Goal: Transaction & Acquisition: Purchase product/service

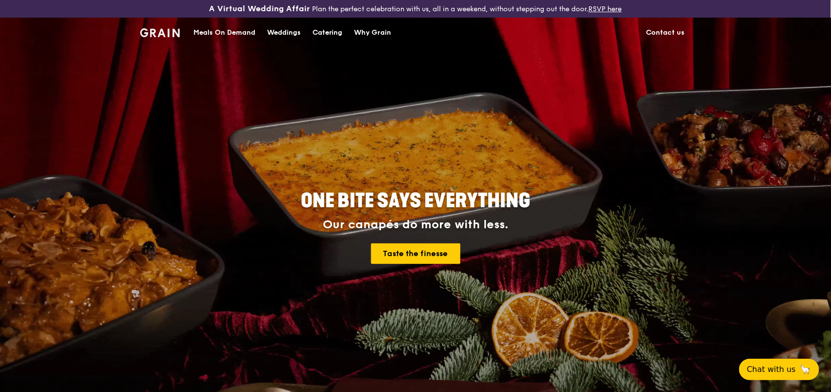
click at [327, 32] on div "Catering" at bounding box center [328, 32] width 30 height 29
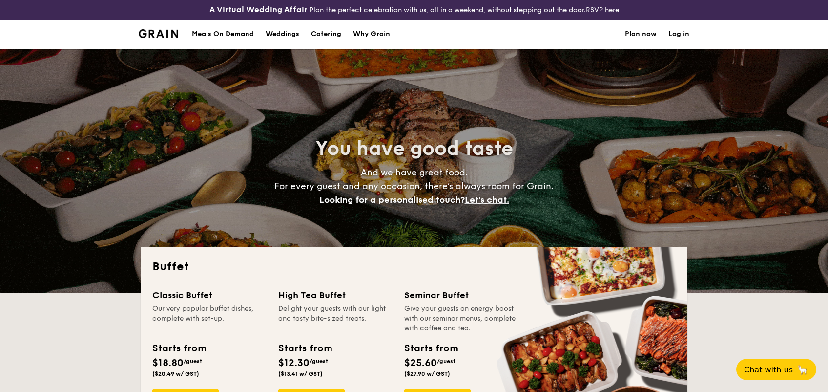
select select
click at [693, 30] on nav "Meals On Demand Weddings Catering Why Grain Plan now Log in" at bounding box center [414, 34] width 563 height 29
click at [680, 37] on link "Log in" at bounding box center [679, 34] width 21 height 29
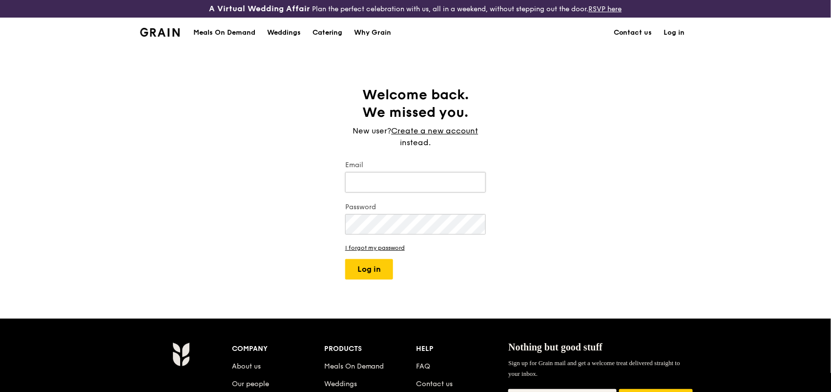
click at [381, 186] on input "Email" at bounding box center [415, 182] width 141 height 21
type input "[PERSON_NAME][EMAIL_ADDRESS][DOMAIN_NAME]"
click at [373, 268] on button "Log in" at bounding box center [369, 269] width 48 height 21
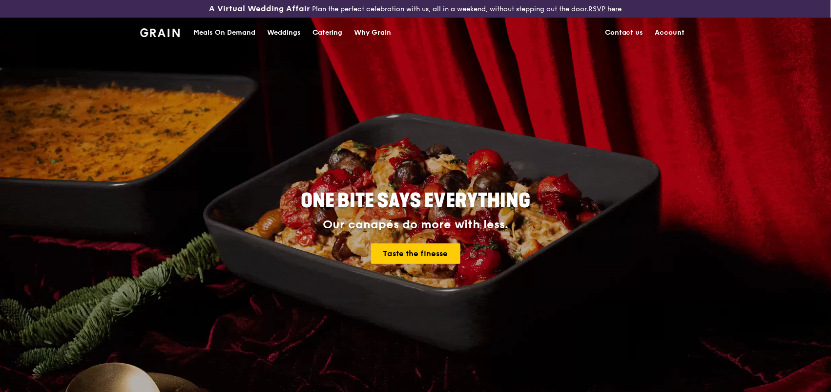
click at [339, 36] on div "Catering" at bounding box center [328, 32] width 30 height 29
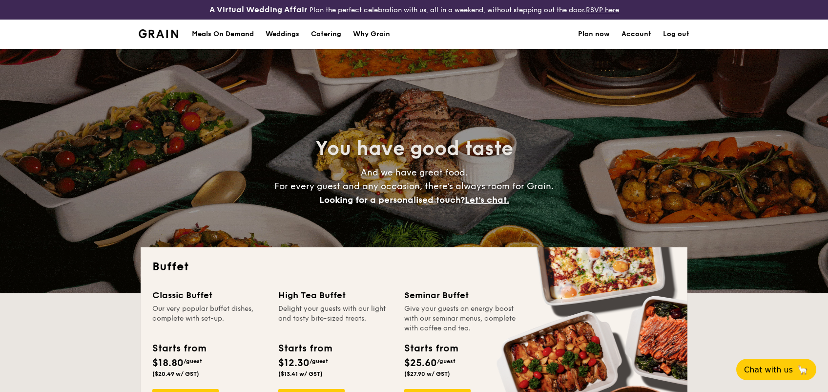
select select
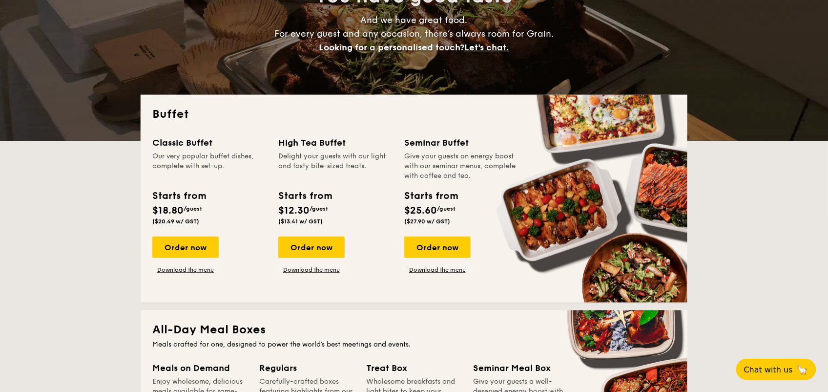
scroll to position [185, 0]
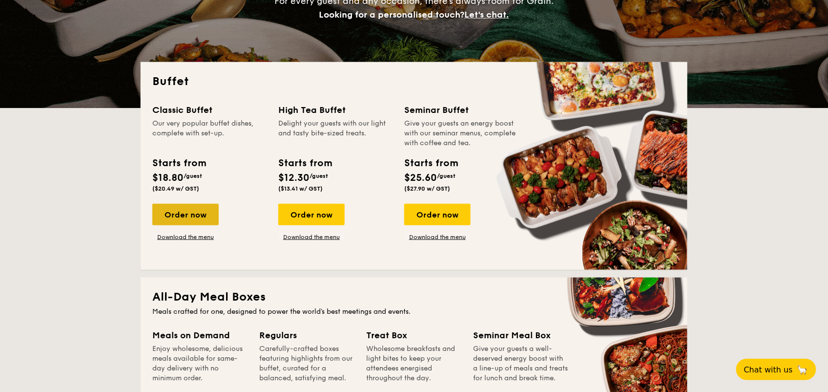
click at [198, 218] on div "Order now" at bounding box center [185, 214] width 66 height 21
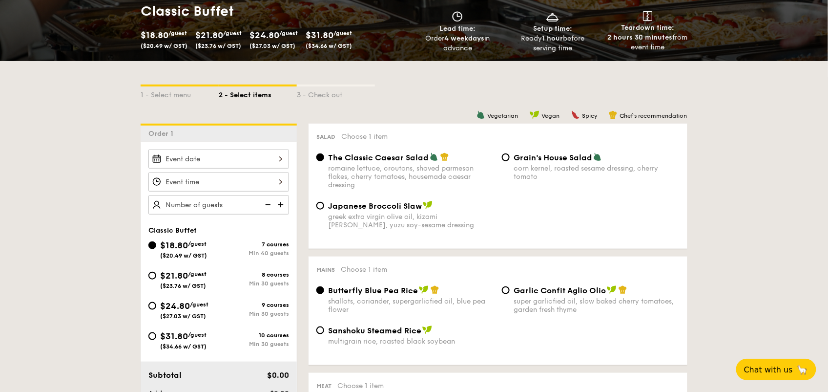
scroll to position [176, 0]
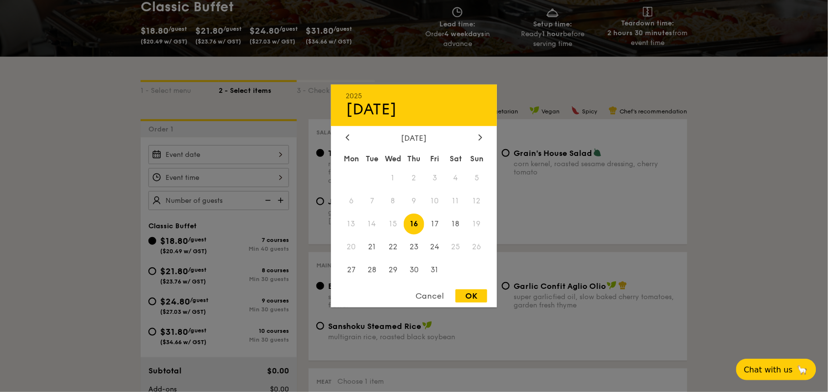
click at [189, 157] on div "2025 Oct 16 October 2025 Mon Tue Wed Thu Fri Sat Sun 1 2 3 4 5 6 7 8 9 10 11 12…" at bounding box center [218, 154] width 141 height 19
click at [481, 134] on icon at bounding box center [481, 137] width 4 height 6
click at [456, 177] on span "1" at bounding box center [455, 178] width 21 height 21
click at [474, 295] on div "OK" at bounding box center [472, 295] width 32 height 13
type input "Nov 01, 2025"
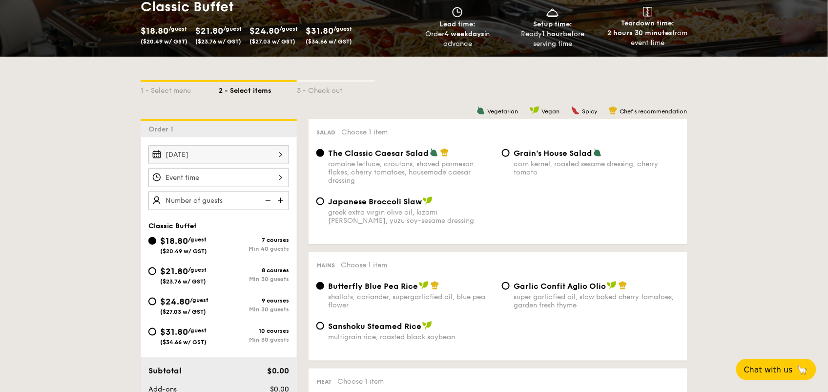
click at [264, 184] on div at bounding box center [218, 177] width 141 height 19
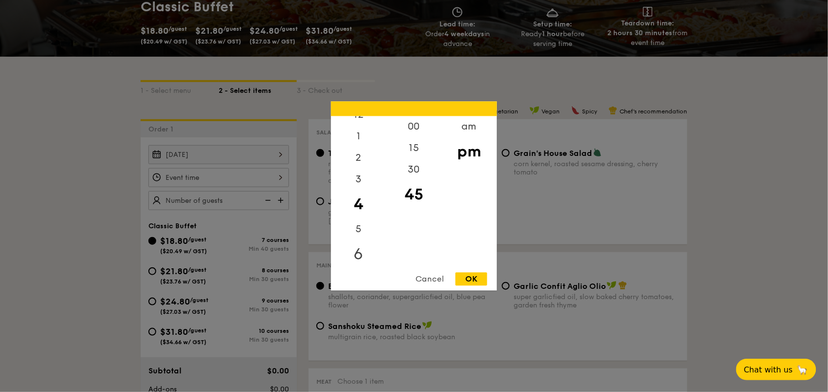
scroll to position [17, 0]
click at [357, 252] on div "6" at bounding box center [358, 249] width 55 height 28
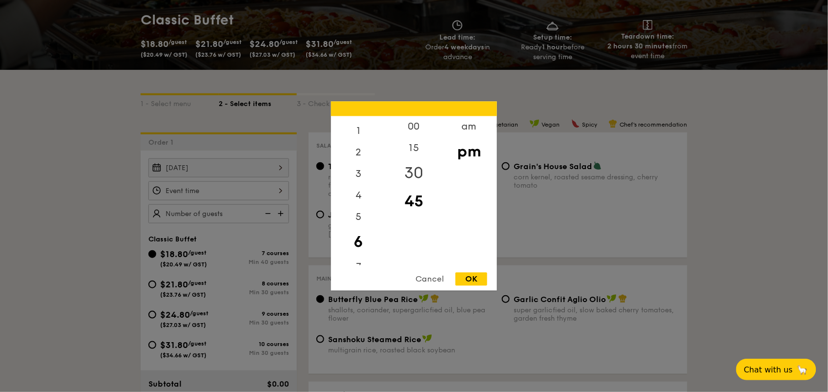
scroll to position [115, 0]
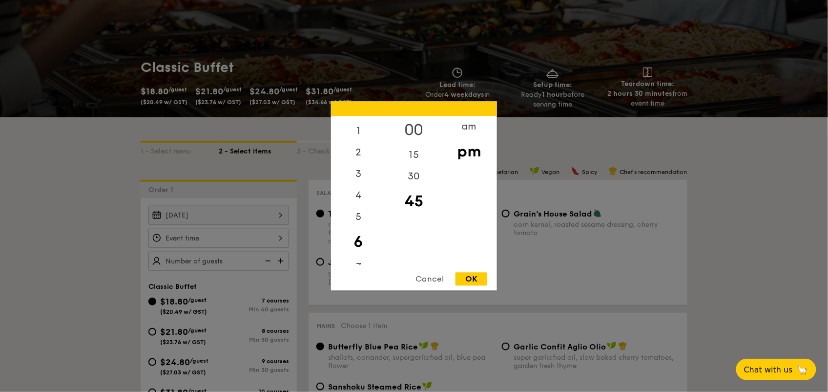
click at [413, 125] on div "00" at bounding box center [413, 130] width 55 height 28
click at [483, 280] on div "OK" at bounding box center [472, 279] width 32 height 13
type input "6:00PM"
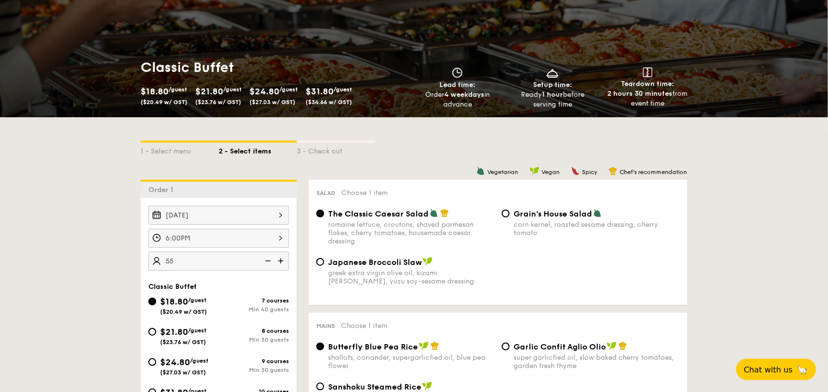
type input "55 guests"
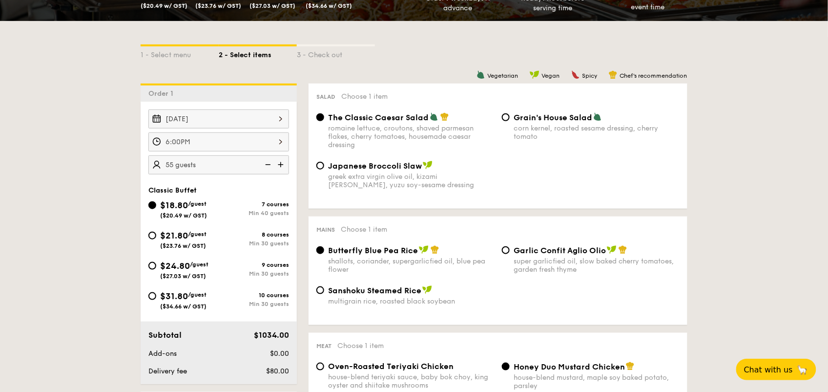
scroll to position [194, 0]
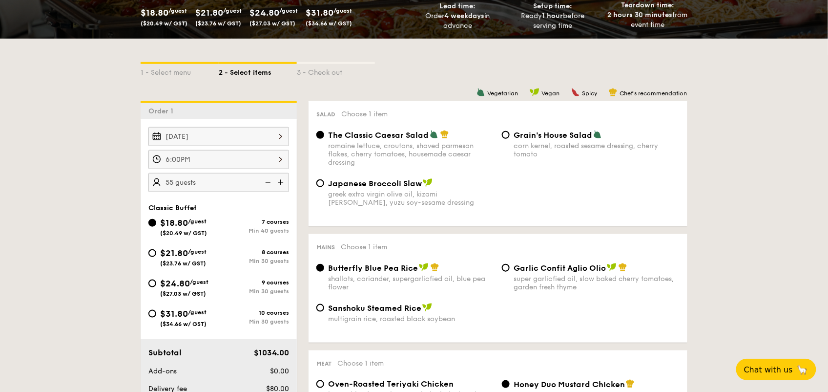
drag, startPoint x: 190, startPoint y: 319, endPoint x: 199, endPoint y: 325, distance: 10.8
click at [190, 319] on div "$31.80 /guest ($34.66 w/ GST)" at bounding box center [183, 317] width 46 height 21
click at [156, 317] on input "$31.80 /guest ($34.66 w/ GST) 10 courses Min 30 guests" at bounding box center [152, 314] width 8 height 8
radio input "true"
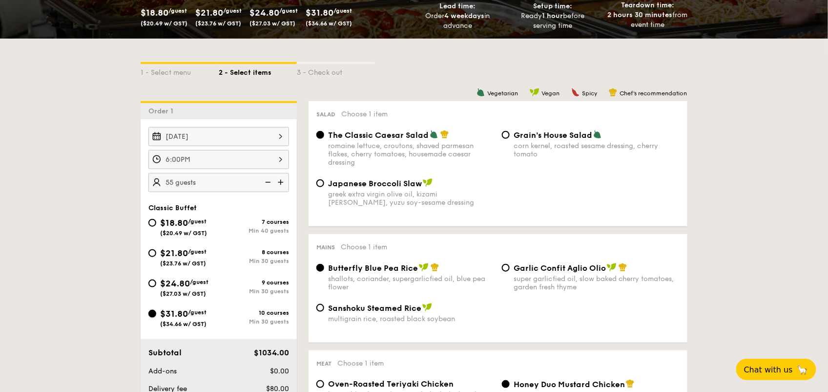
radio input "true"
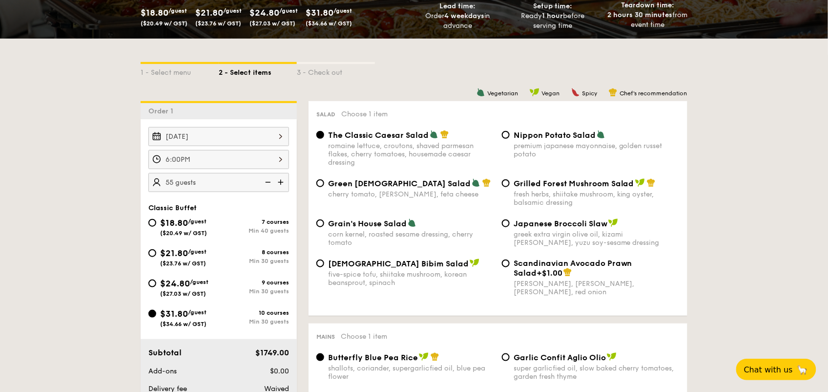
click at [550, 133] on span "Nippon Potato Salad" at bounding box center [555, 134] width 82 height 9
click at [510, 133] on input "Nippon Potato Salad premium japanese mayonnaise, golden russet potato" at bounding box center [506, 135] width 8 height 8
radio input "true"
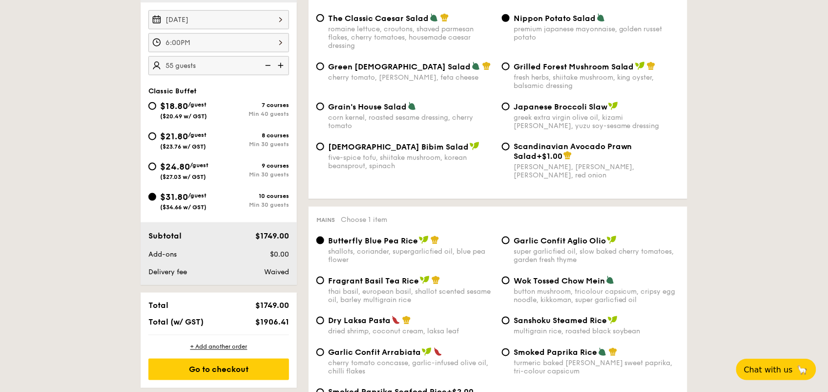
scroll to position [253, 0]
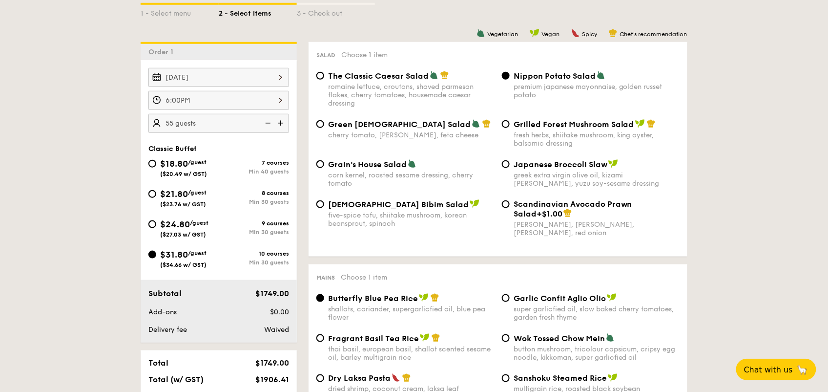
click at [367, 218] on div "five-spice tofu, shiitake mushroom, korean beansprout, spinach" at bounding box center [411, 219] width 166 height 17
click at [324, 208] on input "Korean Bibim Salad five-spice tofu, shiitake mushroom, korean beansprout, spina…" at bounding box center [321, 204] width 8 height 8
radio input "true"
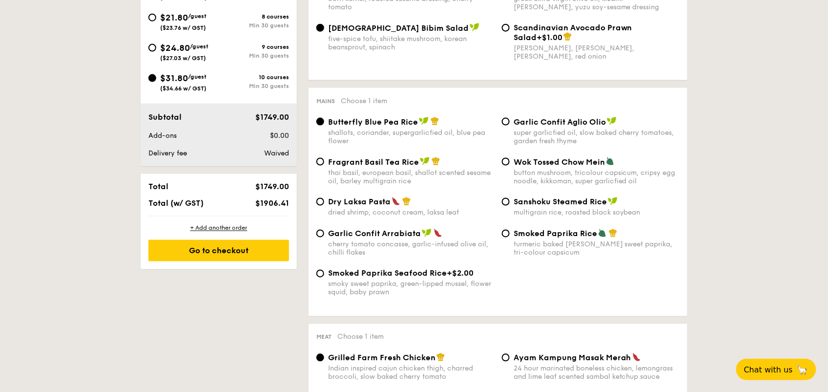
scroll to position [440, 0]
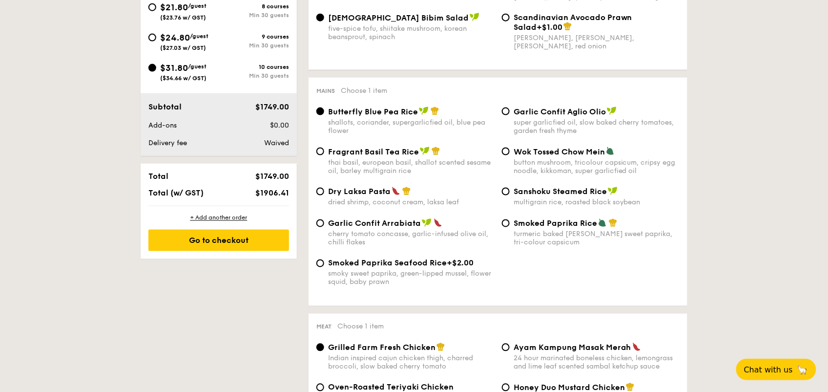
click at [553, 159] on div "Wok Tossed Chow Mein button mushroom, tricolour capsicum, cripsy egg noodle, ki…" at bounding box center [597, 161] width 166 height 28
click at [510, 155] on input "Wok Tossed Chow Mein button mushroom, tricolour capsicum, cripsy egg noodle, ki…" at bounding box center [506, 152] width 8 height 8
radio input "true"
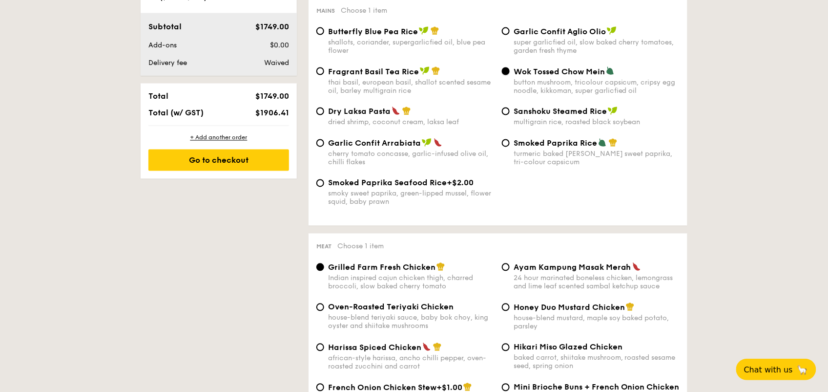
scroll to position [626, 0]
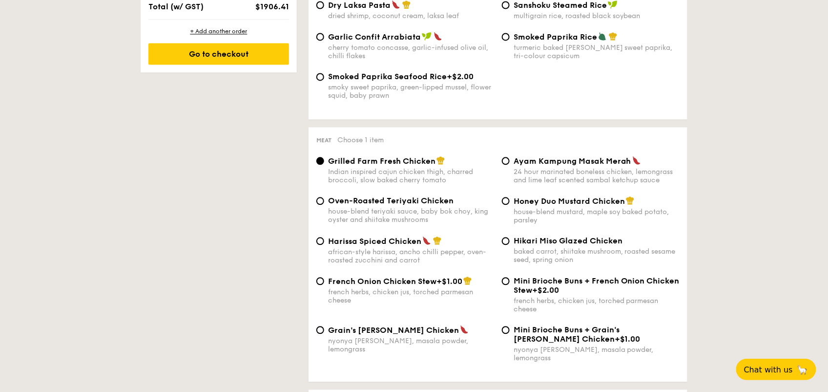
click at [560, 206] on span "Honey Duo Mustard Chicken" at bounding box center [569, 200] width 111 height 9
click at [510, 205] on input "Honey Duo Mustard Chicken house-blend mustard, maple soy baked potato, parsley" at bounding box center [506, 201] width 8 height 8
radio input "true"
click at [555, 245] on span "Hikari Miso Glazed Chicken" at bounding box center [568, 240] width 109 height 9
click at [510, 245] on input "Hikari Miso Glazed Chicken baked carrot, shiitake mushroom, roasted sesame seed…" at bounding box center [506, 241] width 8 height 8
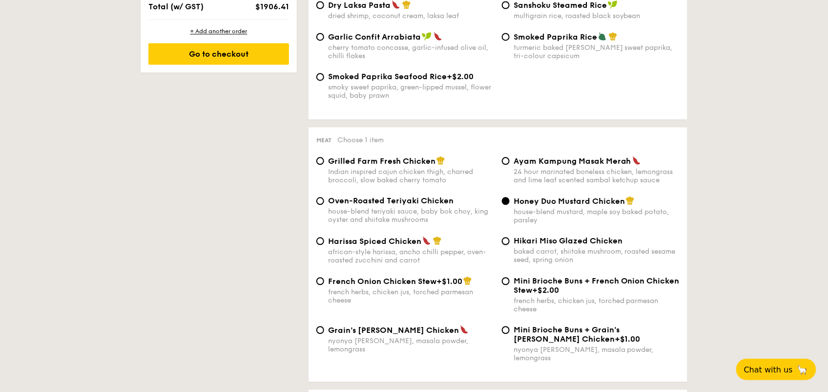
radio input "true"
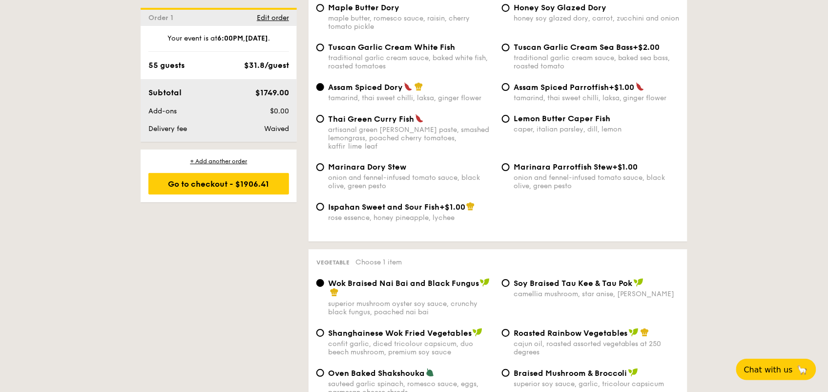
scroll to position [1033, 0]
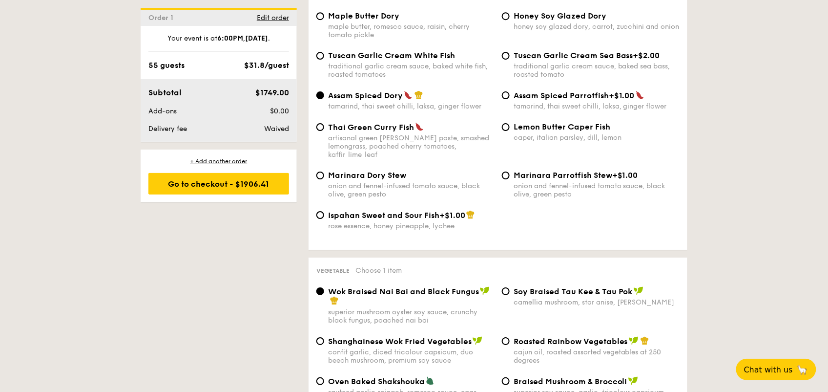
click at [538, 123] on span "Lemon Butter Caper Fish" at bounding box center [562, 126] width 97 height 9
click at [510, 123] on input "Lemon Butter Caper Fish caper, italian parsley, dill, lemon" at bounding box center [506, 127] width 8 height 8
radio input "true"
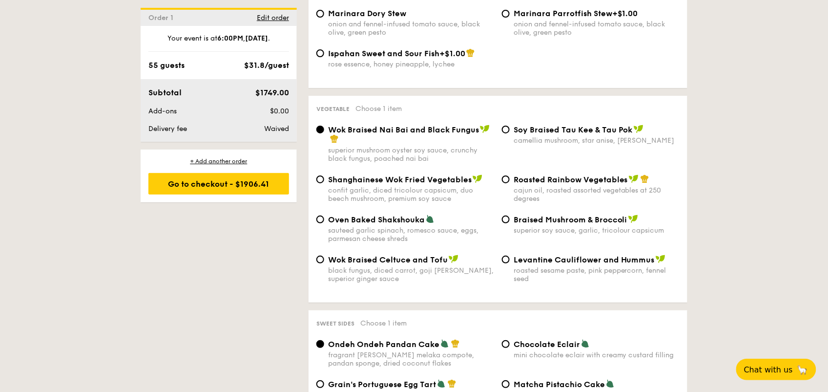
scroll to position [1195, 0]
click at [396, 214] on span "Oven Baked Shakshouka" at bounding box center [376, 218] width 97 height 9
click at [324, 215] on input "Oven Baked Shakshouka sauteed garlic spinach, romesco sauce, eggs, parmesan che…" at bounding box center [321, 219] width 8 height 8
radio input "true"
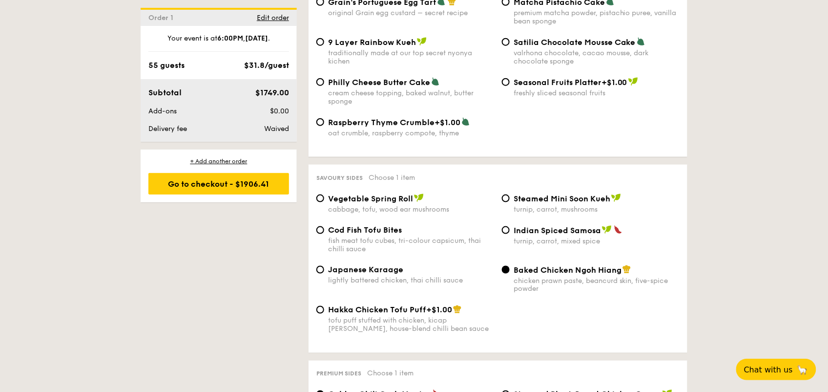
scroll to position [1580, 0]
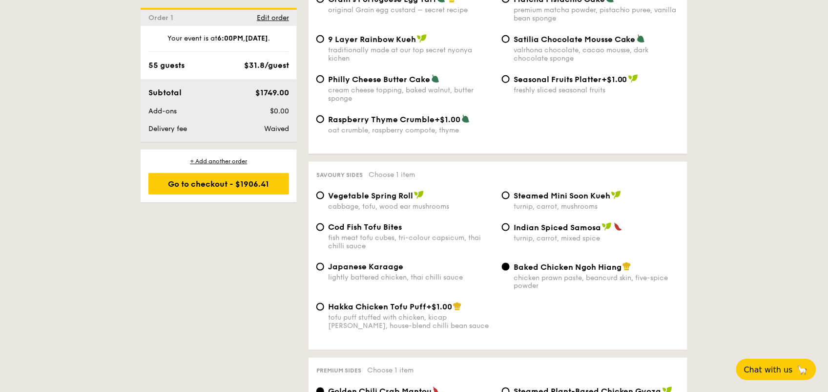
click at [373, 222] on span "Cod Fish Tofu Bites" at bounding box center [365, 226] width 74 height 9
click at [324, 223] on input "Cod Fish Tofu Bites fish meat tofu cubes, tri-colour capsicum, thai chilli sauce" at bounding box center [321, 227] width 8 height 8
radio input "true"
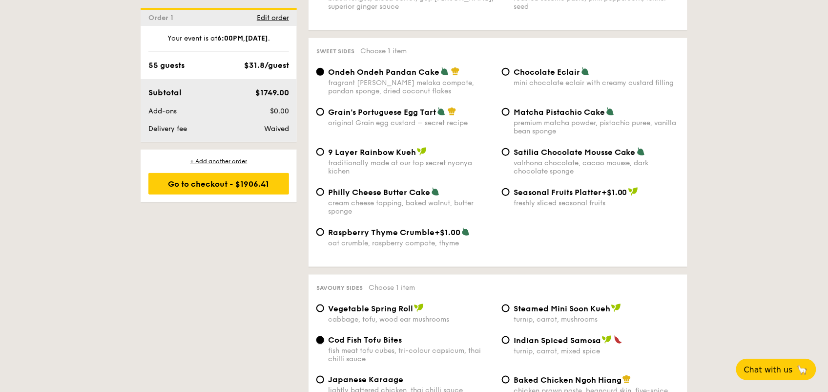
scroll to position [1456, 0]
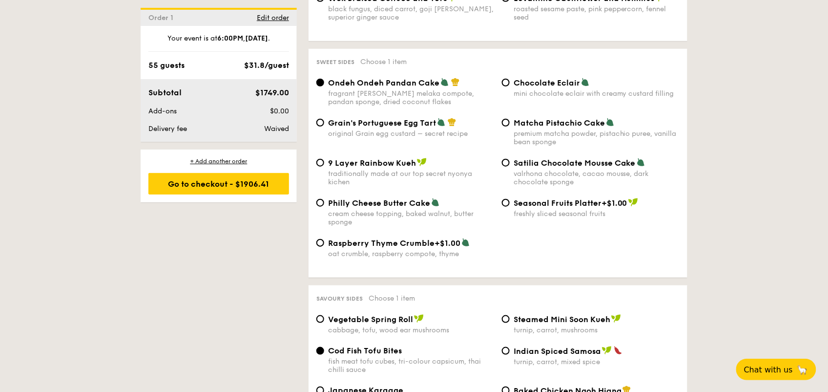
click at [523, 119] on div "Matcha Pistachio Cake premium matcha powder, pistachio puree, vanilla bean spon…" at bounding box center [597, 132] width 166 height 28
click at [510, 119] on input "Matcha Pistachio Cake premium matcha powder, pistachio puree, vanilla bean spon…" at bounding box center [506, 123] width 8 height 8
radio input "true"
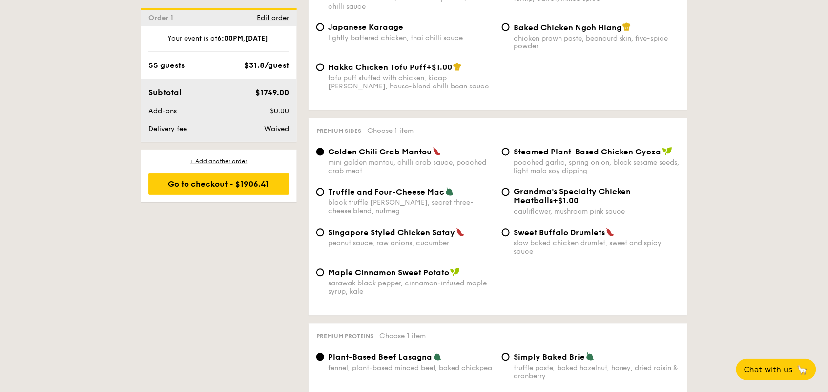
scroll to position [1819, 0]
click at [369, 188] on span "Truffle and Four-Cheese Mac" at bounding box center [386, 191] width 116 height 9
click at [324, 188] on input "Truffle and Four-Cheese Mac black truffle pate, brie, secret three-cheese blend…" at bounding box center [321, 192] width 8 height 8
radio input "true"
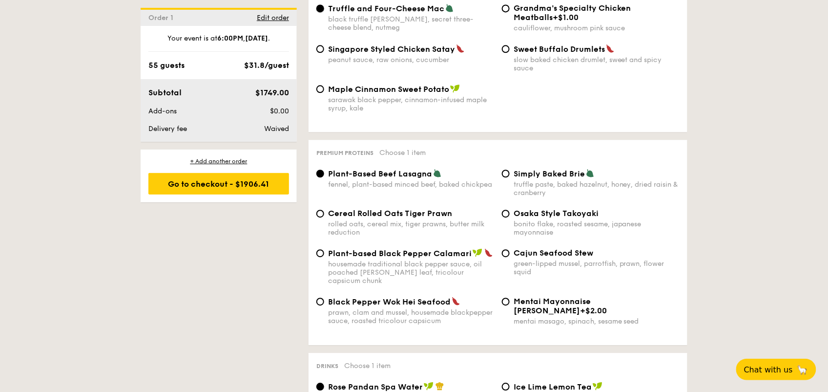
scroll to position [2032, 0]
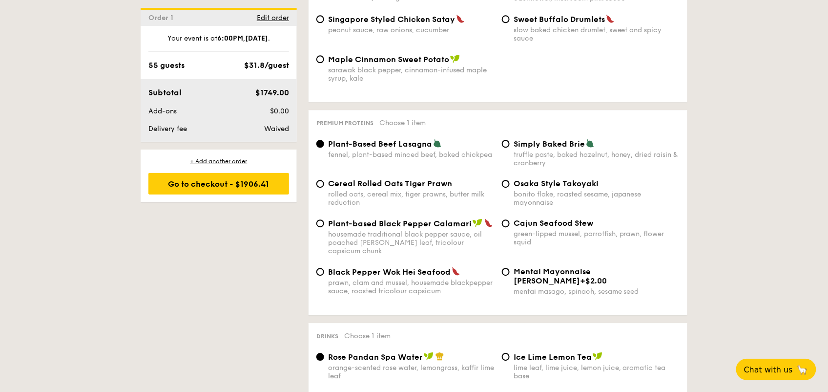
click at [519, 218] on span "Cajun Seafood Stew" at bounding box center [554, 222] width 80 height 9
click at [510, 219] on input "Cajun Seafood Stew green-lipped mussel, parrotfish, prawn, flower squid" at bounding box center [506, 223] width 8 height 8
radio input "true"
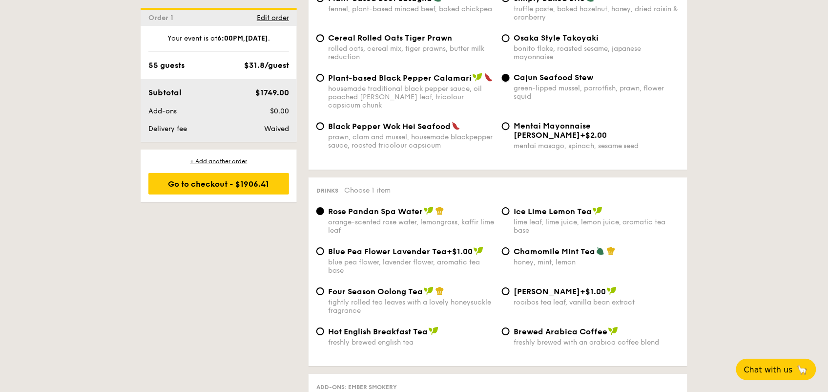
scroll to position [2194, 0]
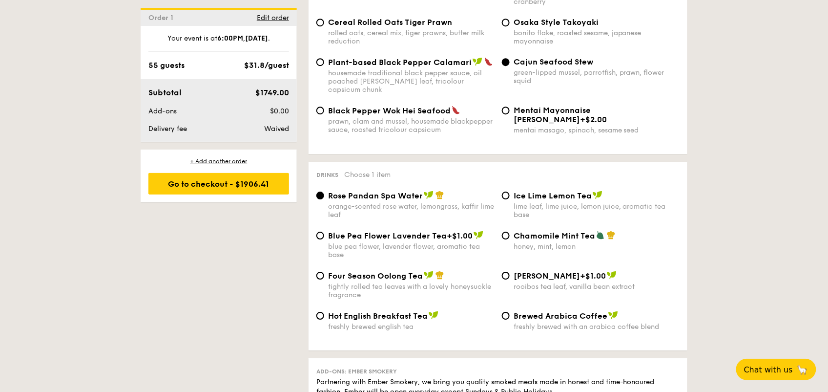
click at [526, 231] on span "Chamomile Mint Tea" at bounding box center [555, 235] width 82 height 9
click at [510, 232] on input "Chamomile Mint Tea honey, mint, lemon" at bounding box center [506, 236] width 8 height 8
radio input "true"
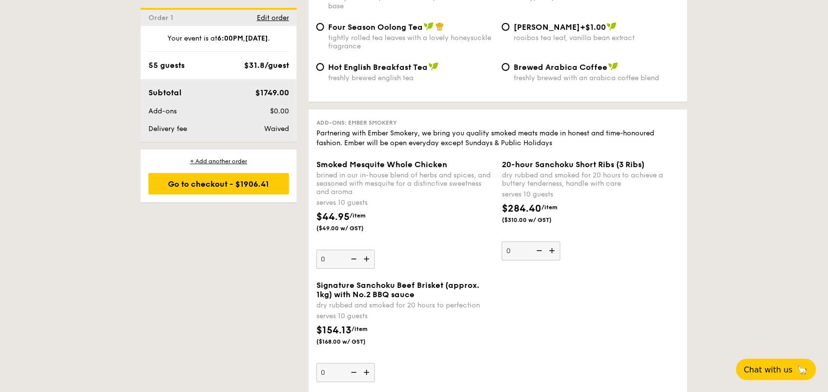
scroll to position [2459, 0]
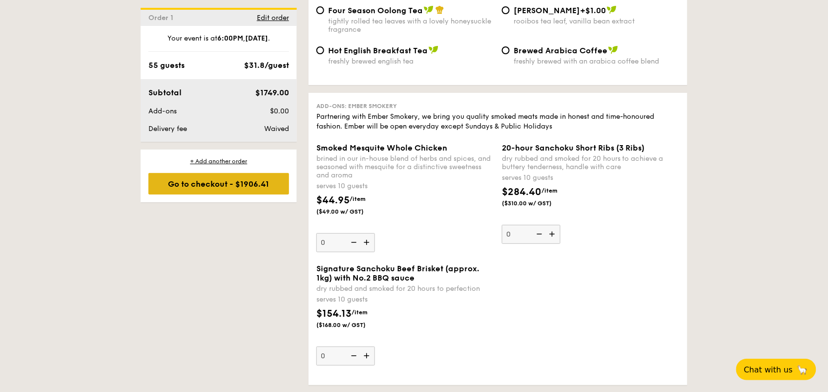
click at [249, 179] on div "Go to checkout - $1906.41" at bounding box center [218, 183] width 141 height 21
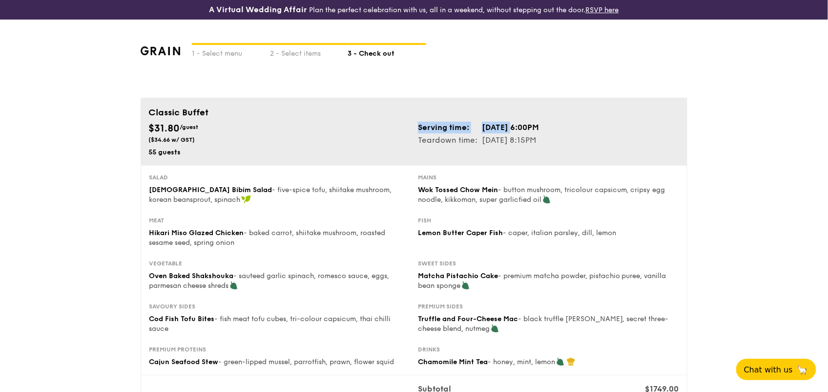
drag, startPoint x: 500, startPoint y: 127, endPoint x: 568, endPoint y: 133, distance: 68.7
click at [568, 133] on div "Serving time: Nov 01, 2025, 6:00PM Teardown time: Nov 01, 2025, 8:15PM" at bounding box center [549, 133] width 270 height 25
click at [564, 145] on div "Serving time: Nov 01, 2025, 6:00PM Teardown time: Nov 01, 2025, 8:15PM" at bounding box center [549, 133] width 270 height 25
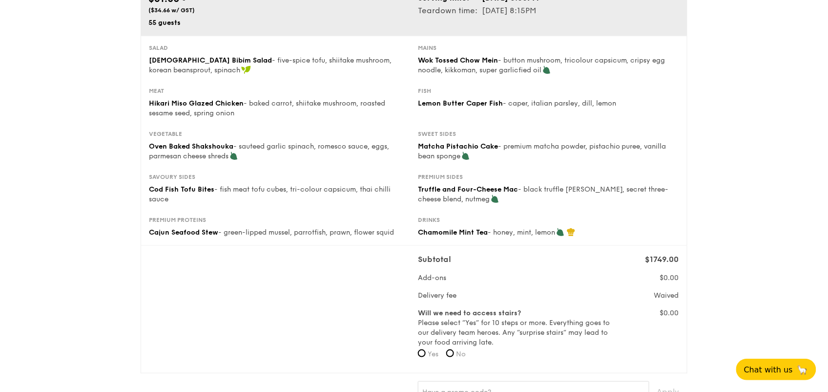
scroll to position [144, 0]
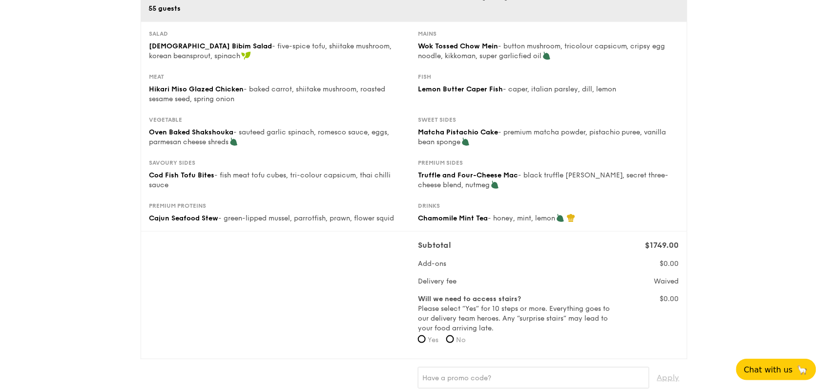
drag, startPoint x: 658, startPoint y: 276, endPoint x: 680, endPoint y: 284, distance: 23.0
click at [678, 284] on div "Waived" at bounding box center [649, 281] width 67 height 10
click at [675, 269] on div "Subtotal $1749.00 Add-ons $0.00 Delivery fee Waived Will we need to access stai…" at bounding box center [548, 294] width 261 height 111
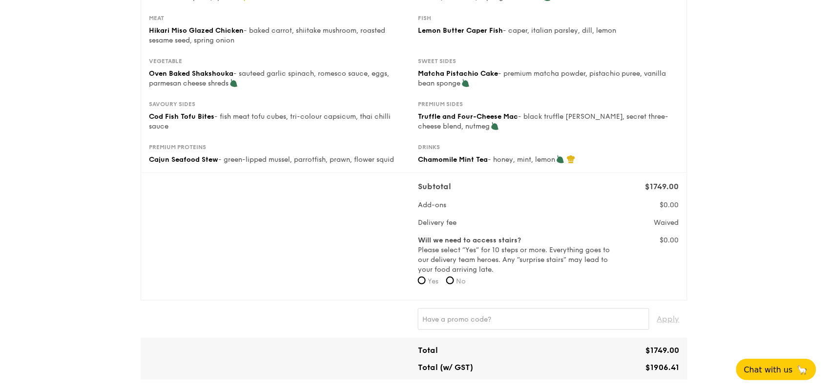
scroll to position [220, 0]
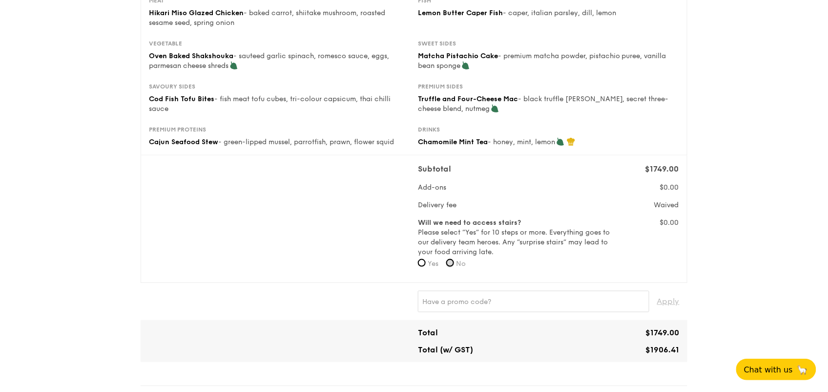
click at [453, 261] on input "No" at bounding box center [450, 263] width 8 height 8
radio input "true"
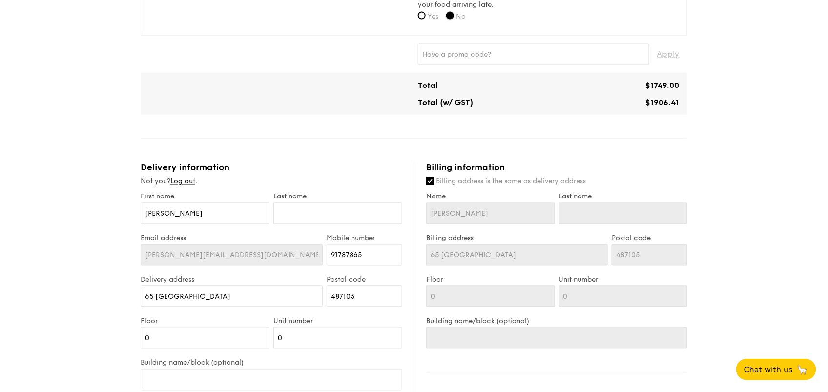
scroll to position [493, 0]
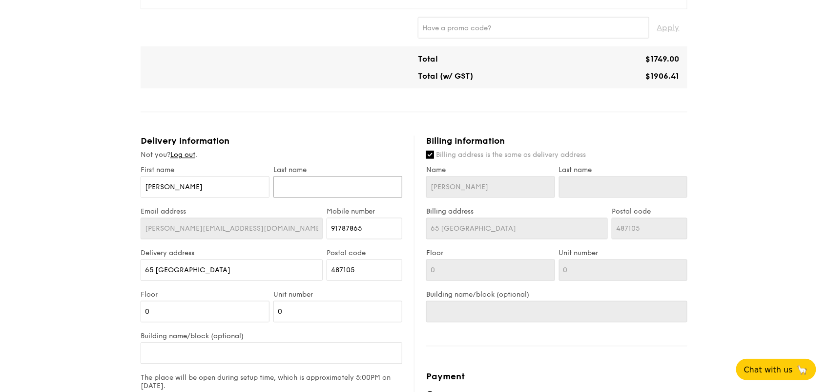
click at [316, 194] on input "text" at bounding box center [338, 186] width 129 height 21
type input "Sng"
click at [254, 281] on div "Delivery address 65 Taman Bedok" at bounding box center [232, 270] width 186 height 42
click at [257, 270] on input "65 Taman Bedok" at bounding box center [232, 269] width 182 height 21
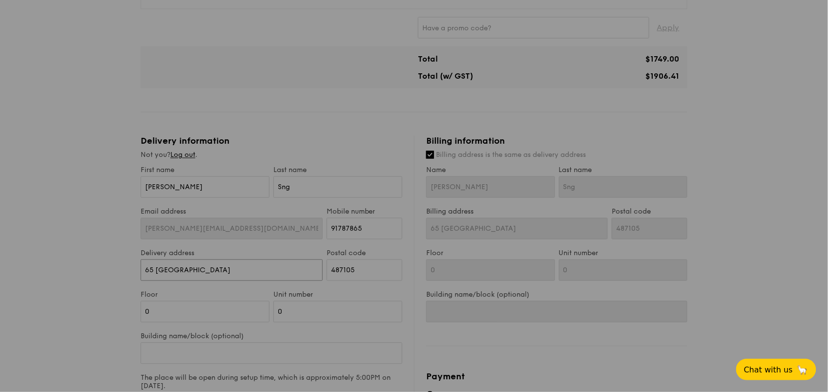
click at [256, 270] on input "65 Taman Bedok" at bounding box center [232, 269] width 182 height 21
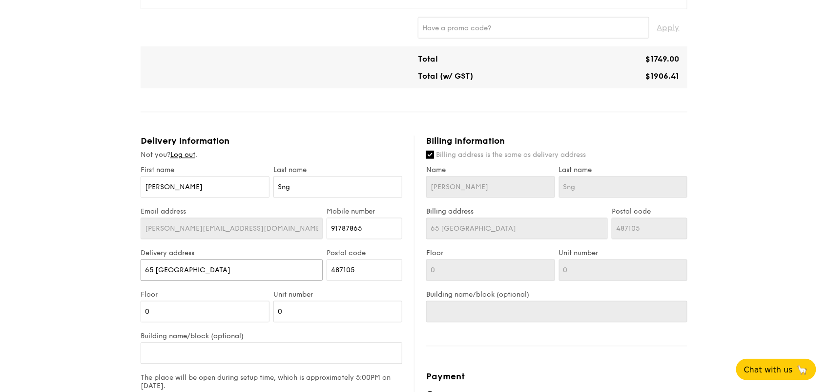
click at [258, 270] on input "65 Taman Bedok" at bounding box center [232, 269] width 182 height 21
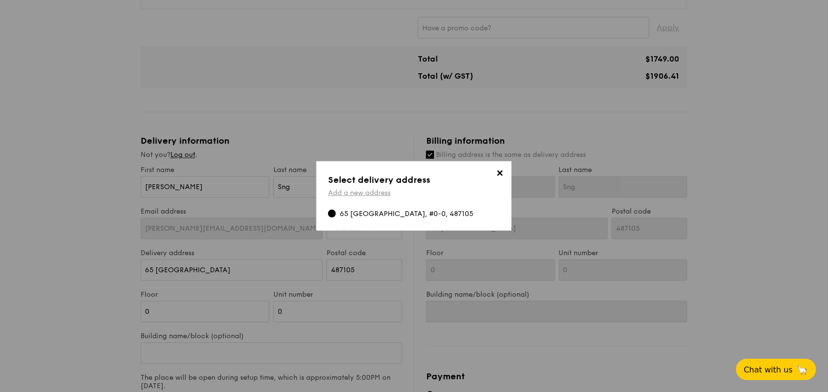
click at [365, 191] on link "Add a new address" at bounding box center [359, 193] width 63 height 8
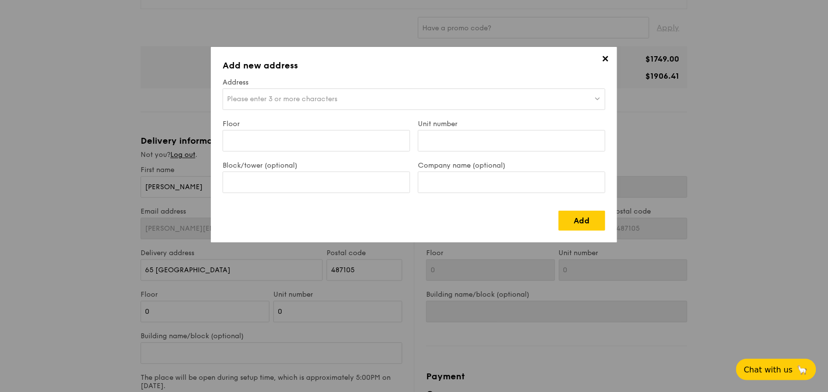
click at [290, 106] on div "Please enter 3 or more characters" at bounding box center [414, 98] width 383 height 21
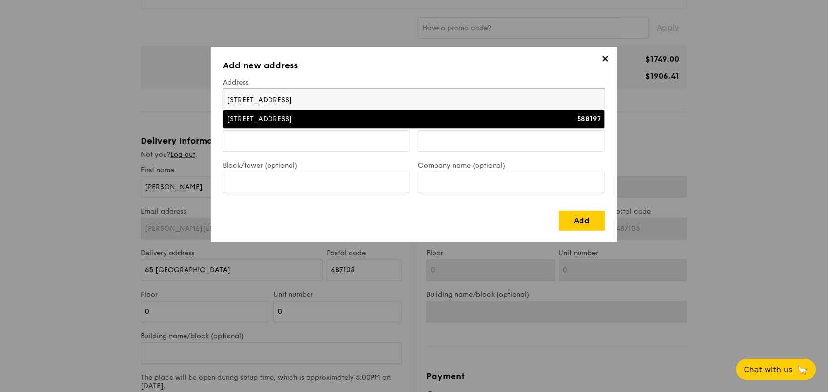
type input "345 Upper bukit timah road"
click at [306, 115] on div "345 Upper Bukit Timah Road" at bounding box center [367, 119] width 281 height 10
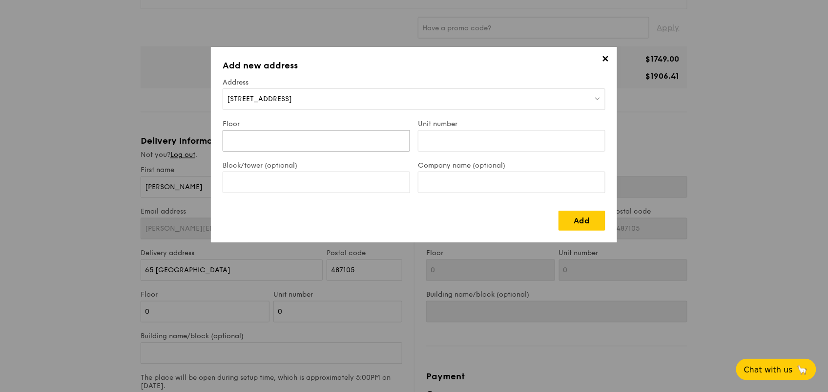
click at [289, 136] on input "Floor" at bounding box center [317, 140] width 188 height 21
type input "00"
drag, startPoint x: 465, startPoint y: 137, endPoint x: 461, endPoint y: 141, distance: 5.2
click at [465, 137] on input "Unit number" at bounding box center [512, 140] width 188 height 21
type input "00"
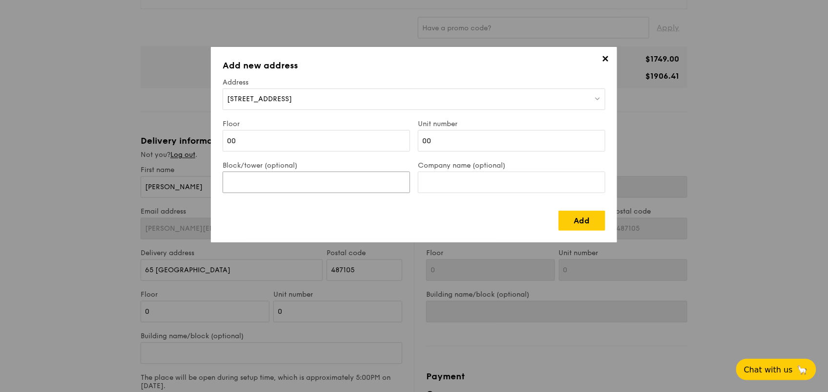
click at [341, 178] on input "Block/tower (optional)" at bounding box center [317, 181] width 188 height 21
type input "Function Room"
click at [592, 223] on link "Add" at bounding box center [582, 221] width 47 height 20
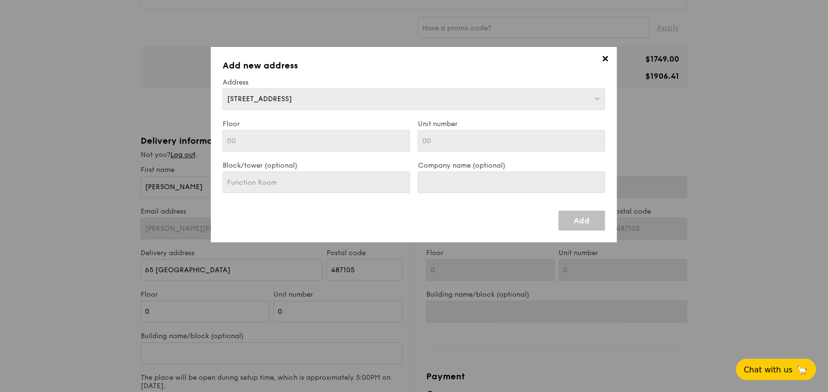
type input "345 Upper Bukit Timah Road"
type input "588197"
type input "00"
type input "Function Room"
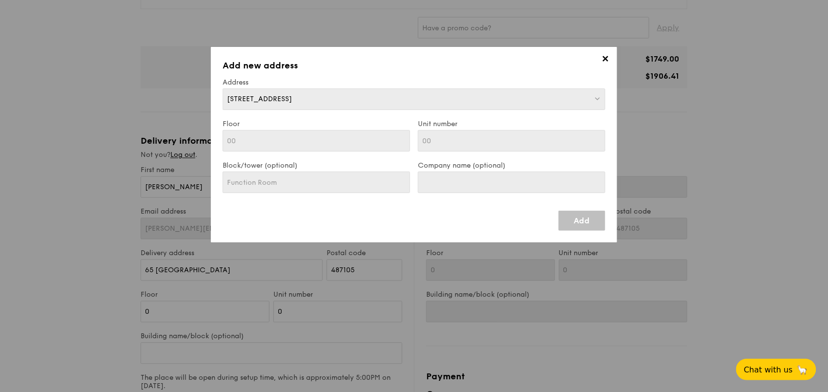
type input "345 Upper Bukit Timah Road"
type input "588197"
type input "00"
type input "Function Room"
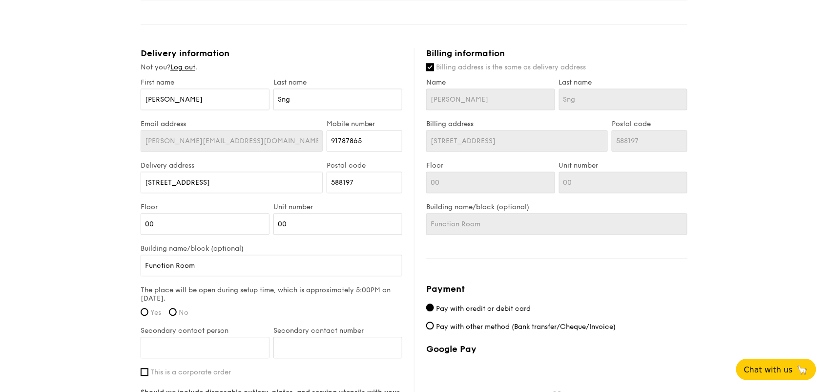
scroll to position [666, 0]
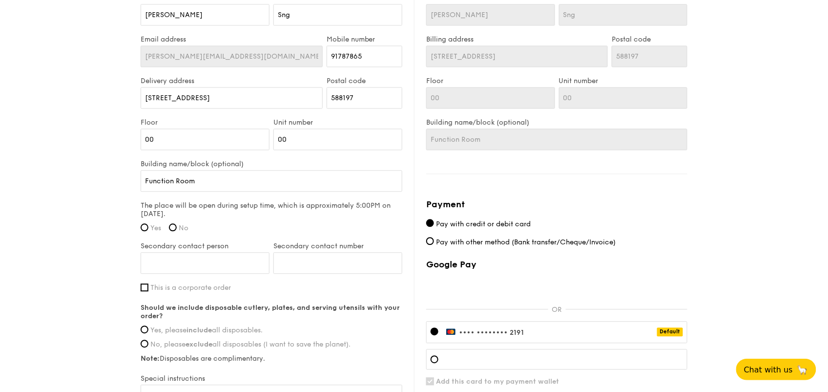
click at [157, 229] on span "Yes" at bounding box center [155, 228] width 11 height 8
click at [148, 229] on input "Yes" at bounding box center [145, 227] width 8 height 8
radio input "true"
click at [195, 258] on input "Secondary contact person" at bounding box center [205, 262] width 129 height 21
click at [229, 260] on input "Secondary contact person" at bounding box center [205, 262] width 129 height 21
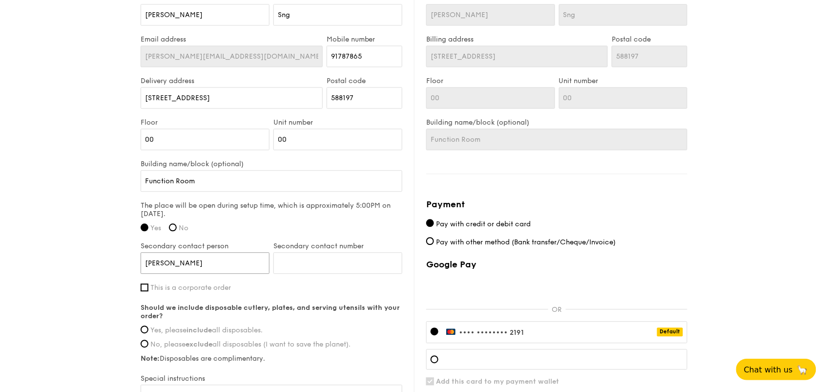
type input "Violet Koh"
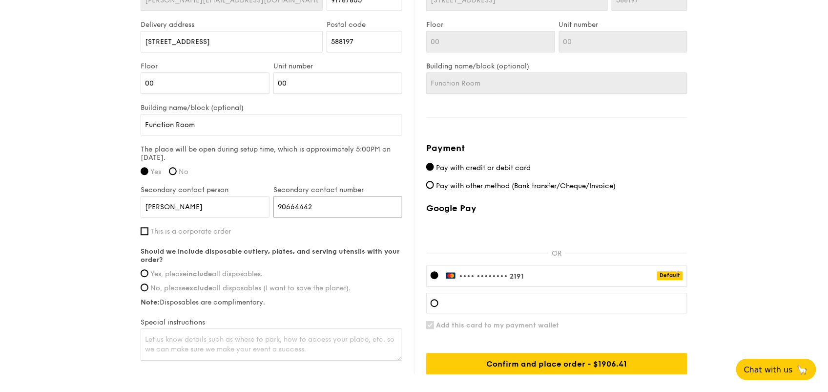
scroll to position [722, 0]
type input "90664442"
click at [219, 274] on span "Yes, please include all disposables." at bounding box center [206, 274] width 112 height 8
click at [148, 274] on input "Yes, please include all disposables." at bounding box center [145, 273] width 8 height 8
radio input "true"
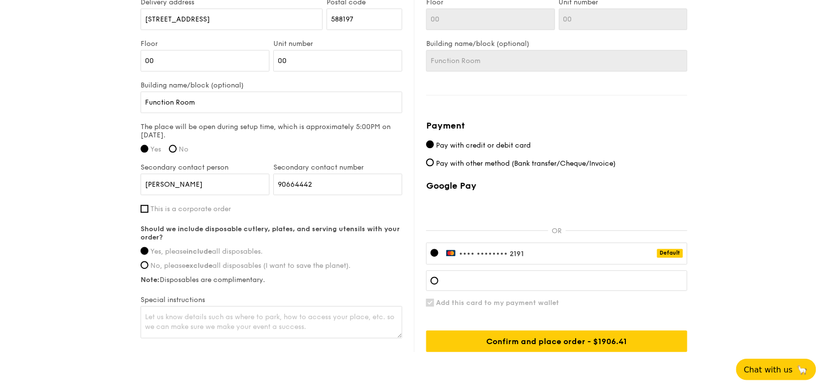
scroll to position [782, 0]
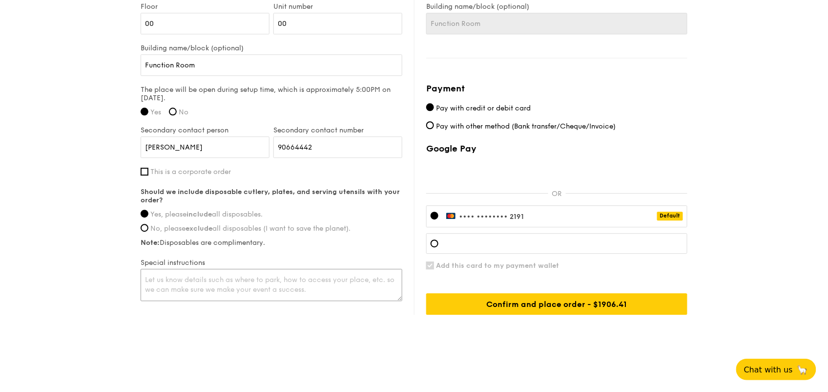
click at [255, 282] on textarea at bounding box center [272, 285] width 262 height 32
type textarea "Set up is at function room, please park at vending machine area to unload stuff…"
click at [442, 241] on div at bounding box center [556, 243] width 261 height 21
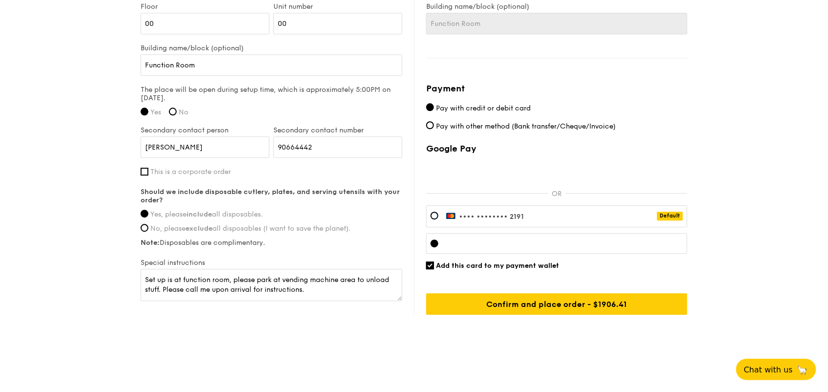
click at [599, 271] on div "Google Pay OR •••• •••• •••• 2191 Default Add this card to my payment wallet Co…" at bounding box center [556, 228] width 261 height 171
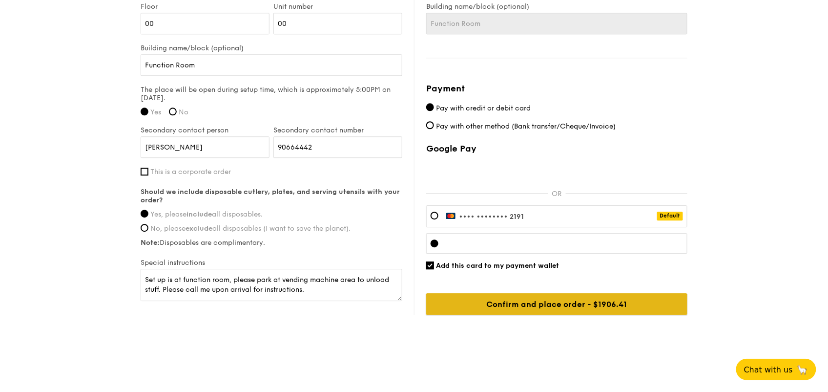
click at [542, 298] on input "Confirm and place order - $1906.41" at bounding box center [556, 303] width 261 height 21
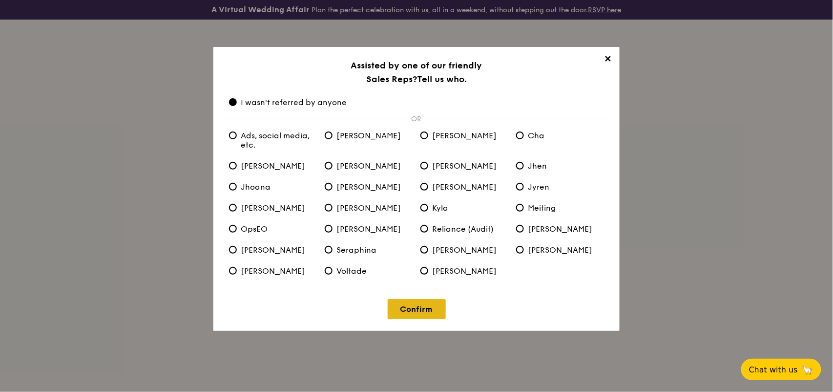
click at [409, 304] on link "Confirm" at bounding box center [417, 309] width 58 height 20
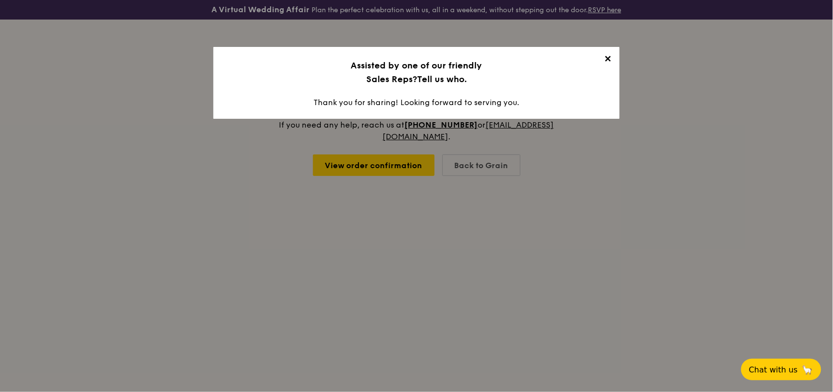
click at [478, 101] on div "✕ Assisted by one of our friendly Sales Reps? Tell us who. Thank you for sharin…" at bounding box center [416, 83] width 406 height 72
click at [612, 59] on span "✕" at bounding box center [608, 61] width 14 height 14
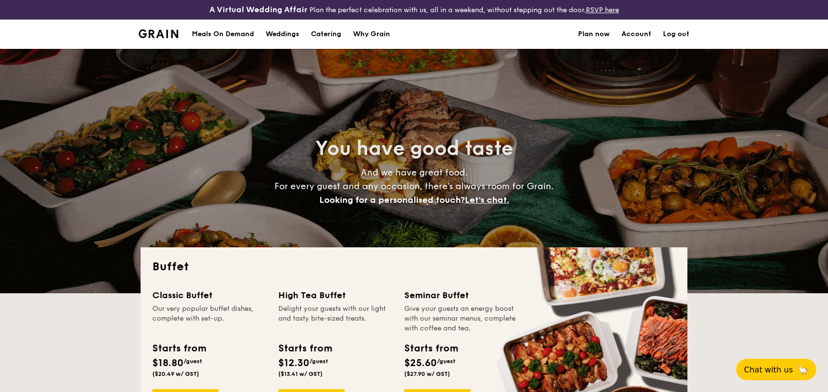
select select
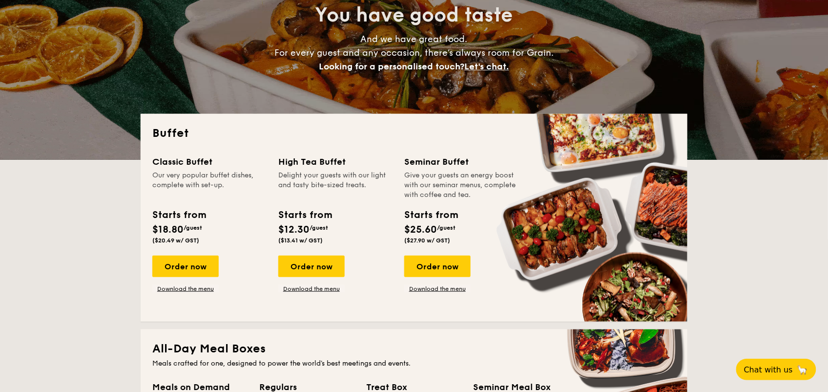
scroll to position [157, 0]
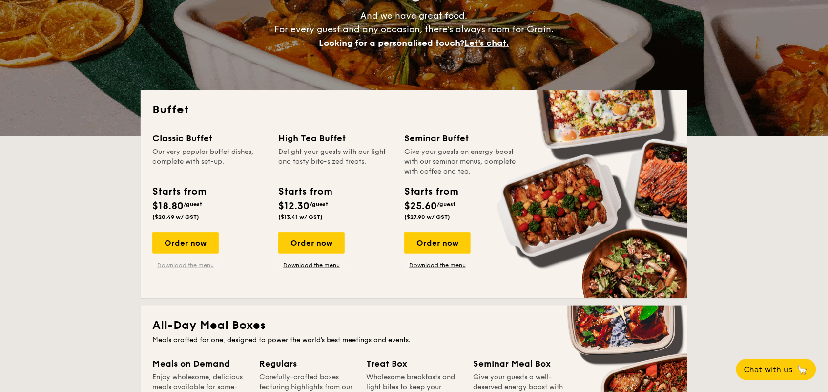
click at [192, 266] on link "Download the menu" at bounding box center [185, 265] width 66 height 8
